Goal: Navigation & Orientation: Find specific page/section

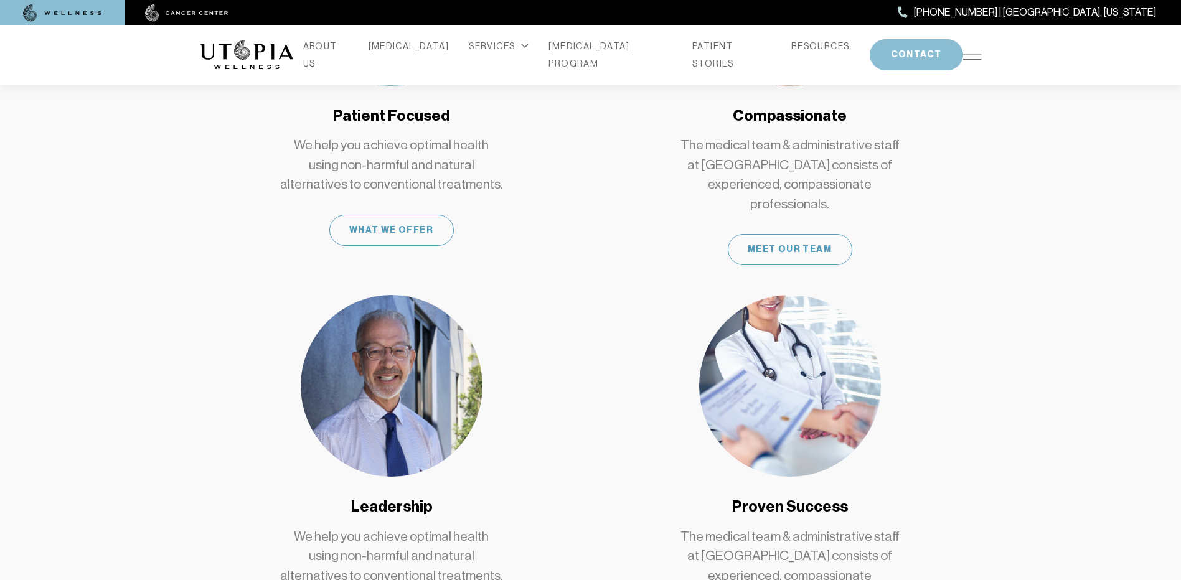
scroll to position [913, 0]
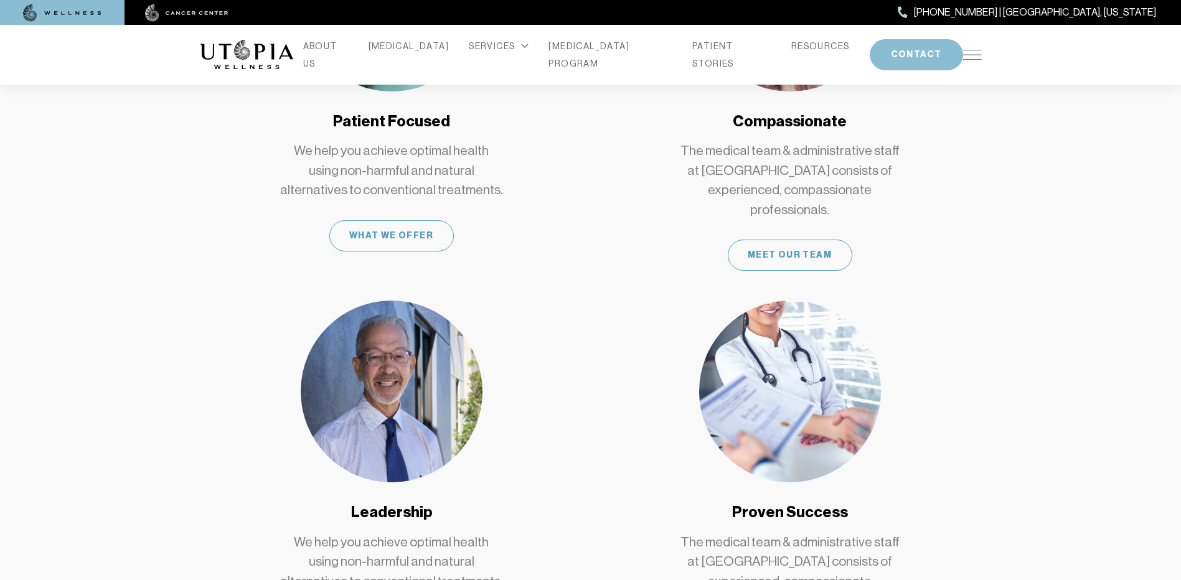
click at [976, 54] on img at bounding box center [972, 55] width 19 height 10
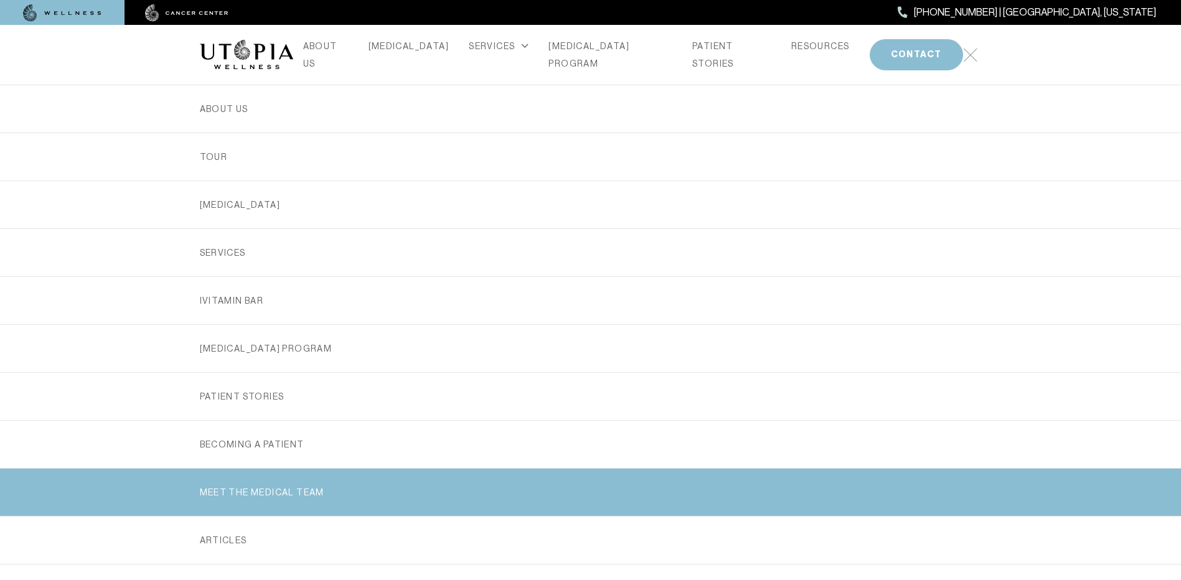
click at [295, 473] on link "MEET THE MEDICAL TEAM" at bounding box center [591, 492] width 782 height 47
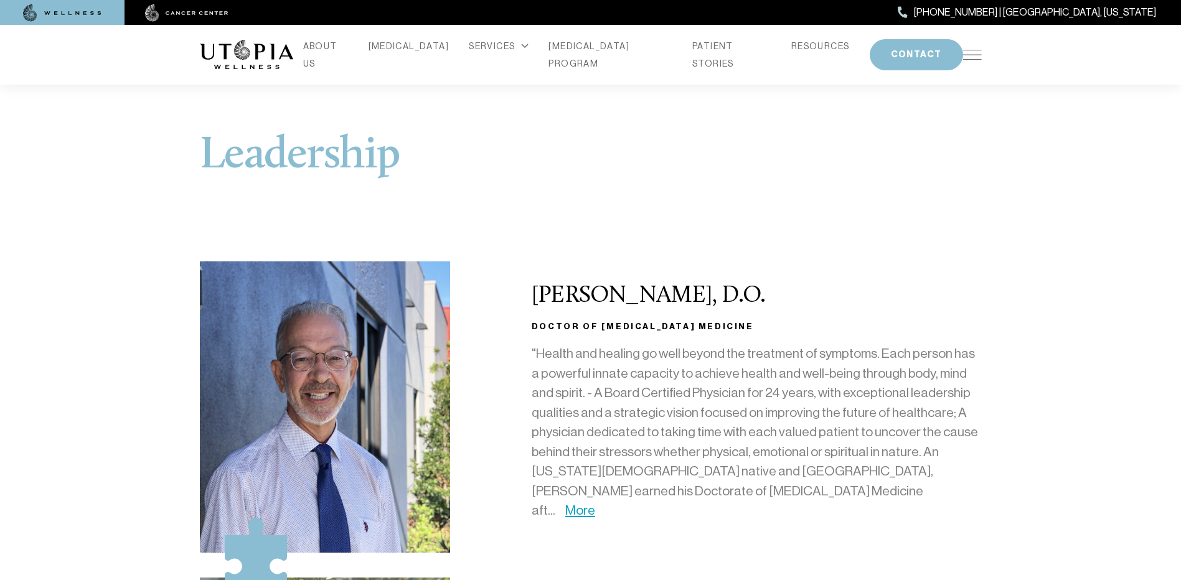
click at [265, 66] on img at bounding box center [246, 55] width 93 height 30
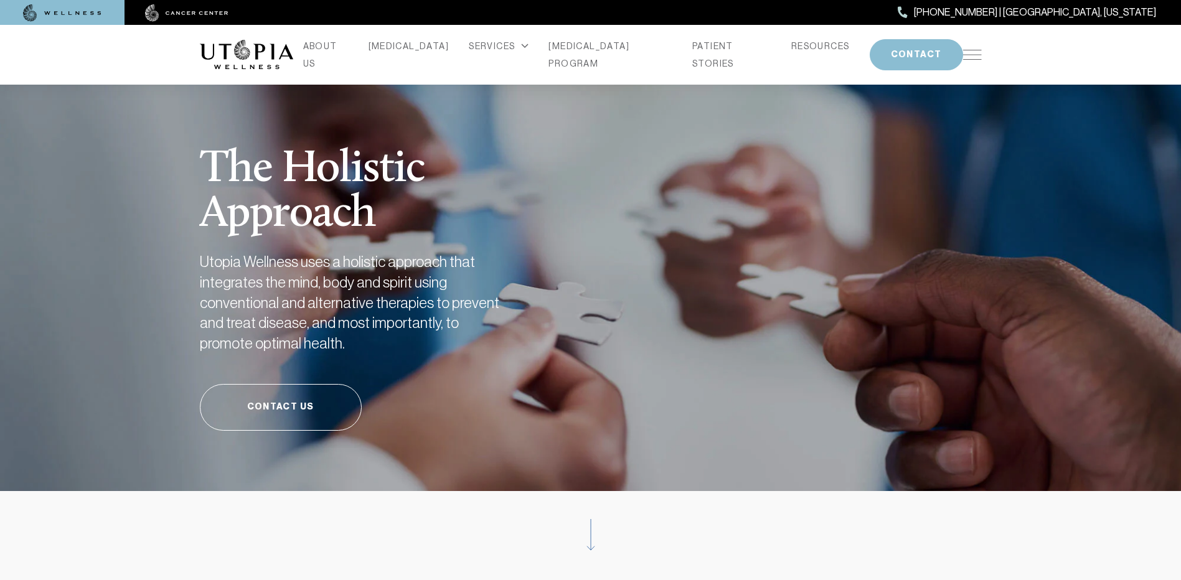
click at [661, 189] on div "The Holistic Approach Utopia Wellness uses a holistic approach that integrates …" at bounding box center [591, 273] width 782 height 435
